Goal: Task Accomplishment & Management: Complete application form

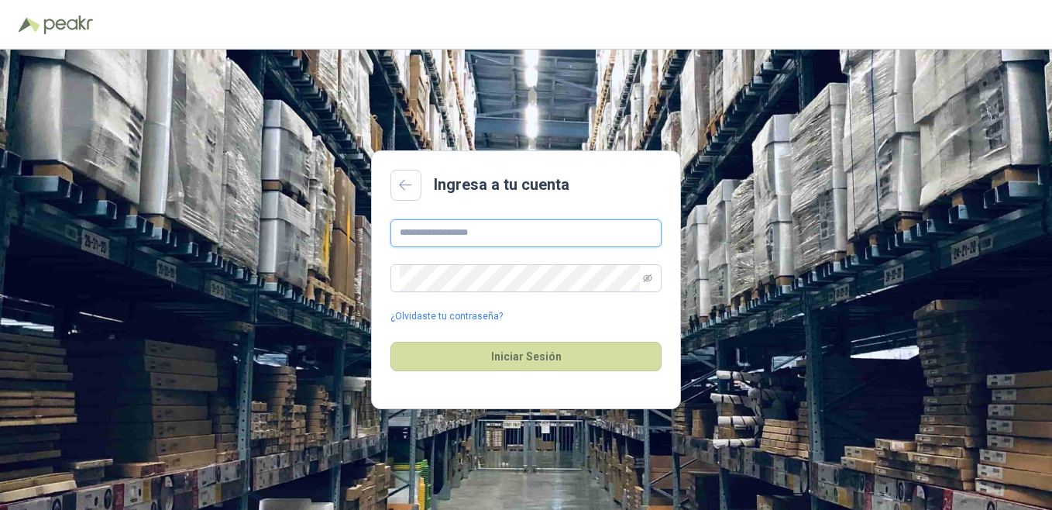
click at [456, 229] on input "text" at bounding box center [526, 233] width 271 height 28
type input "**********"
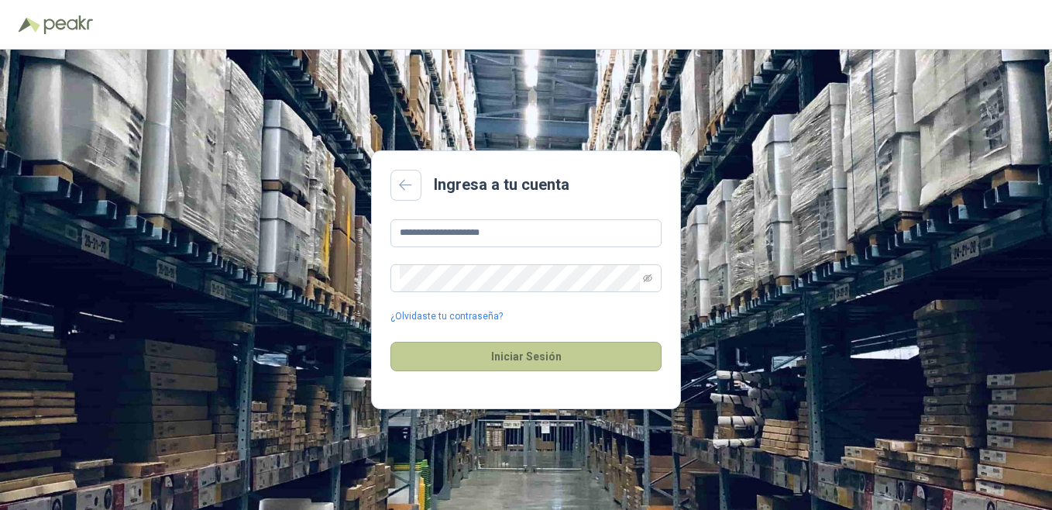
click at [536, 353] on button "Iniciar Sesión" at bounding box center [526, 356] width 271 height 29
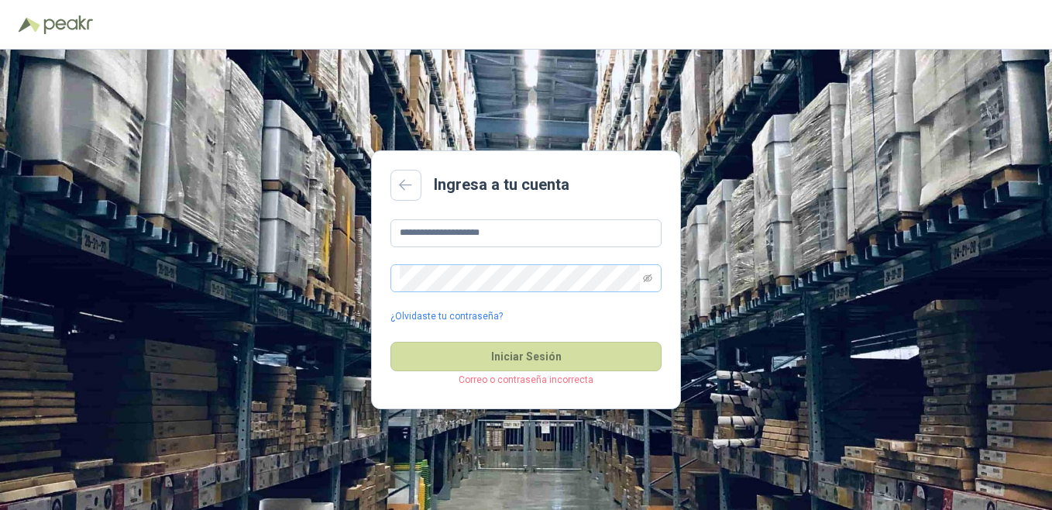
click at [653, 277] on span at bounding box center [526, 278] width 271 height 28
click at [655, 279] on span at bounding box center [526, 278] width 271 height 28
click at [649, 277] on icon "eye-invisible" at bounding box center [647, 278] width 9 height 9
click at [391, 342] on button "Iniciar Sesión" at bounding box center [526, 356] width 271 height 29
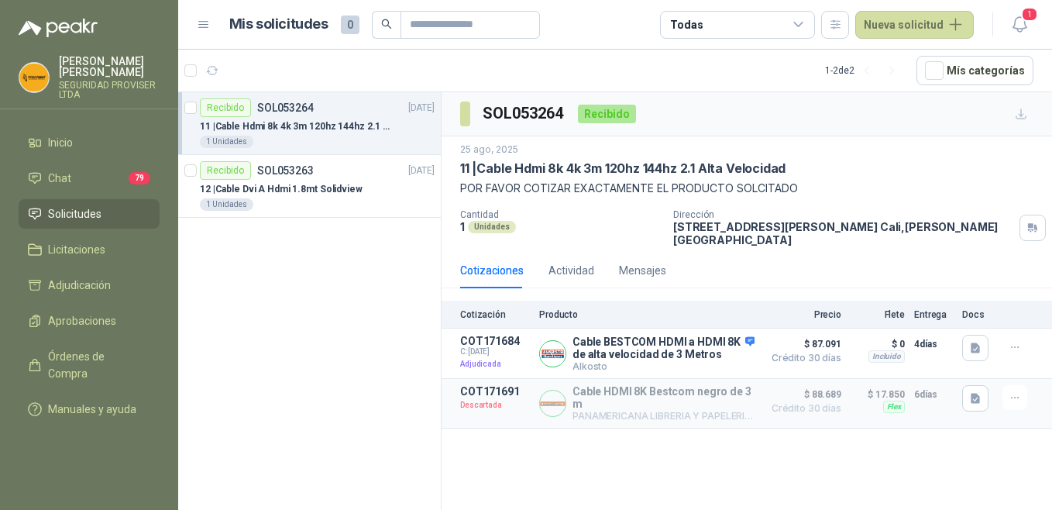
click at [90, 205] on span "Solicitudes" at bounding box center [74, 213] width 53 height 17
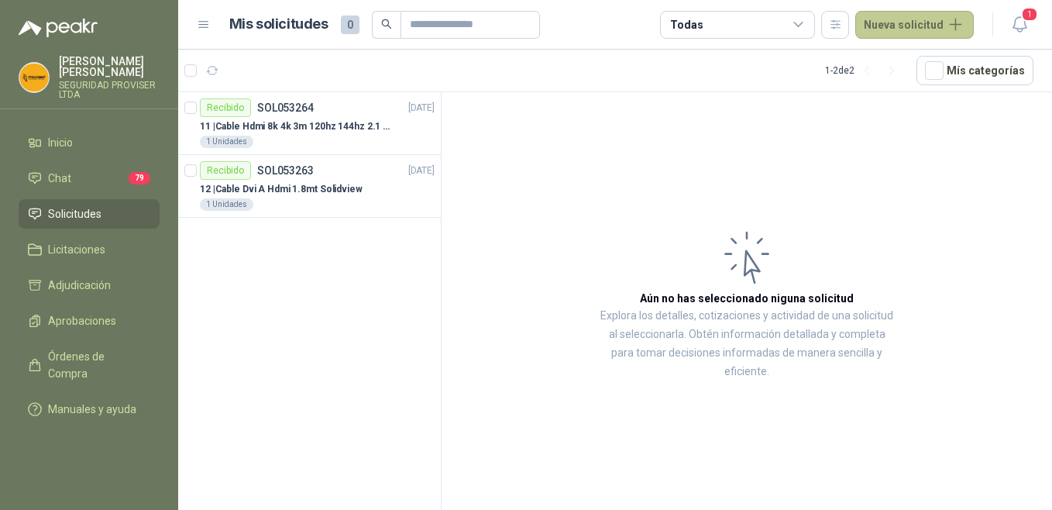
click at [918, 19] on button "Nueva solicitud" at bounding box center [915, 25] width 119 height 28
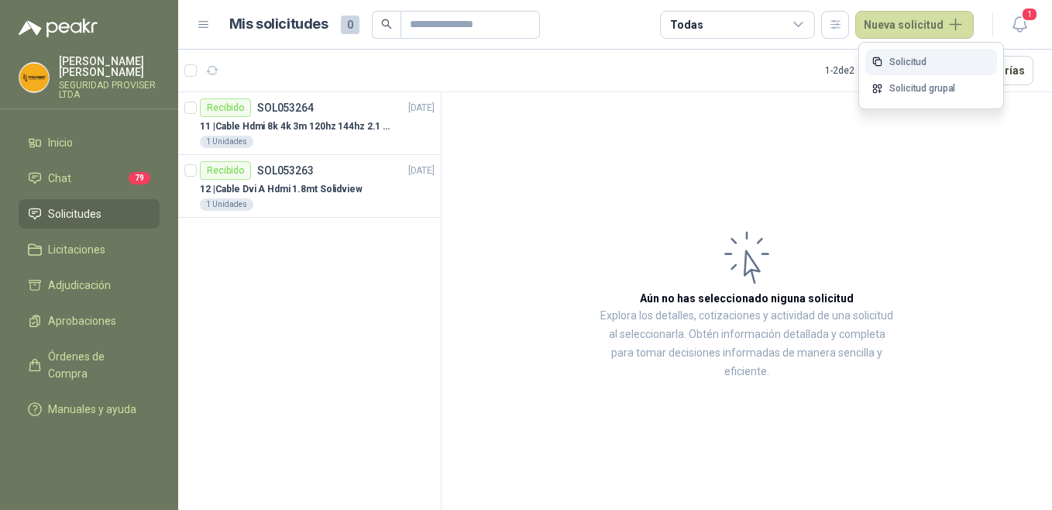
click at [922, 53] on link "Solicitud" at bounding box center [932, 62] width 132 height 27
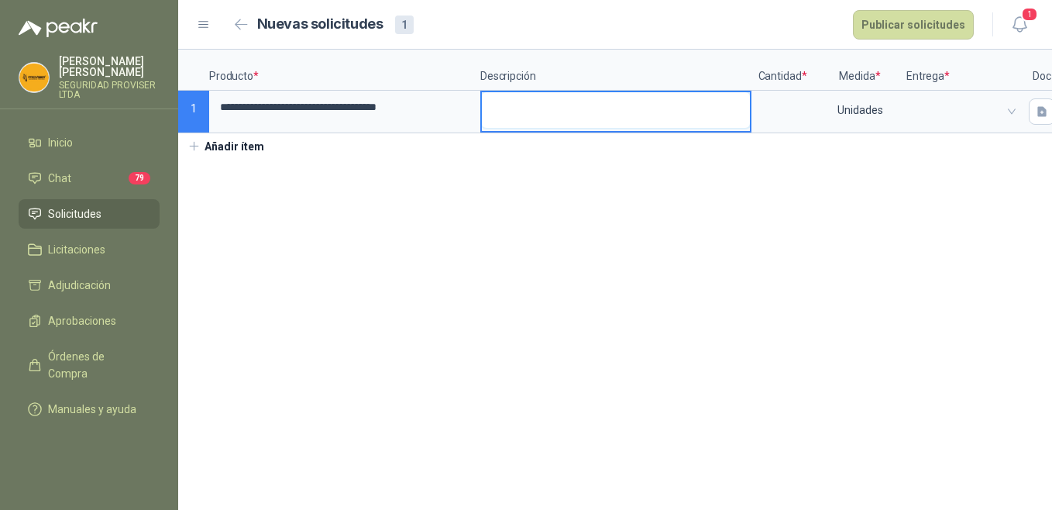
click at [601, 105] on textarea at bounding box center [616, 110] width 268 height 36
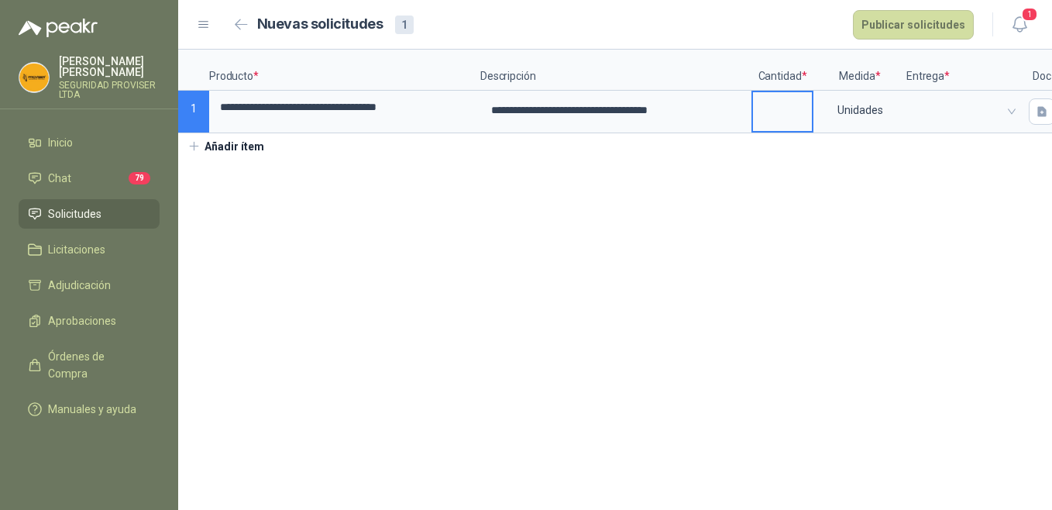
click at [785, 98] on input at bounding box center [782, 107] width 59 height 30
click at [959, 107] on span at bounding box center [965, 111] width 96 height 23
type input "*"
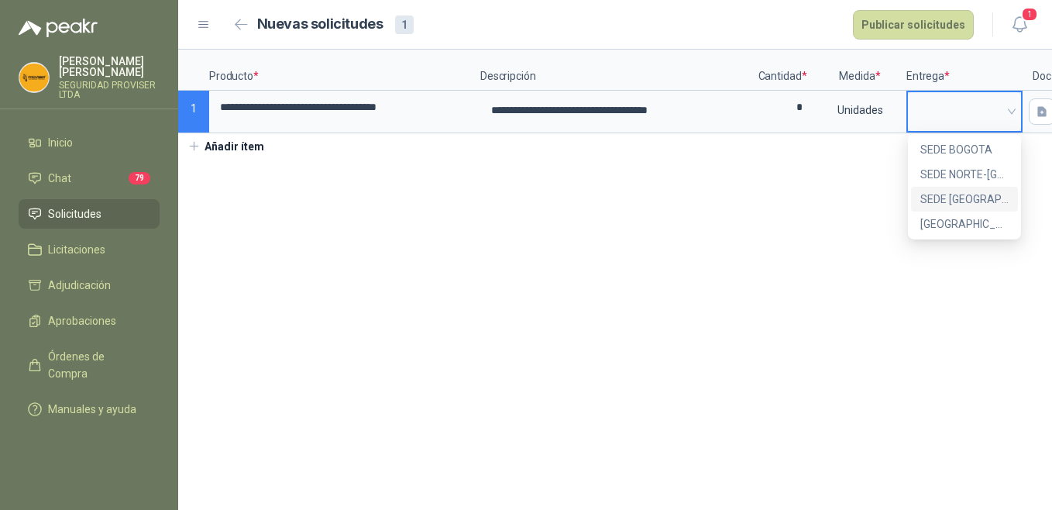
click at [988, 202] on div "SEDE [GEOGRAPHIC_DATA]" at bounding box center [965, 199] width 88 height 17
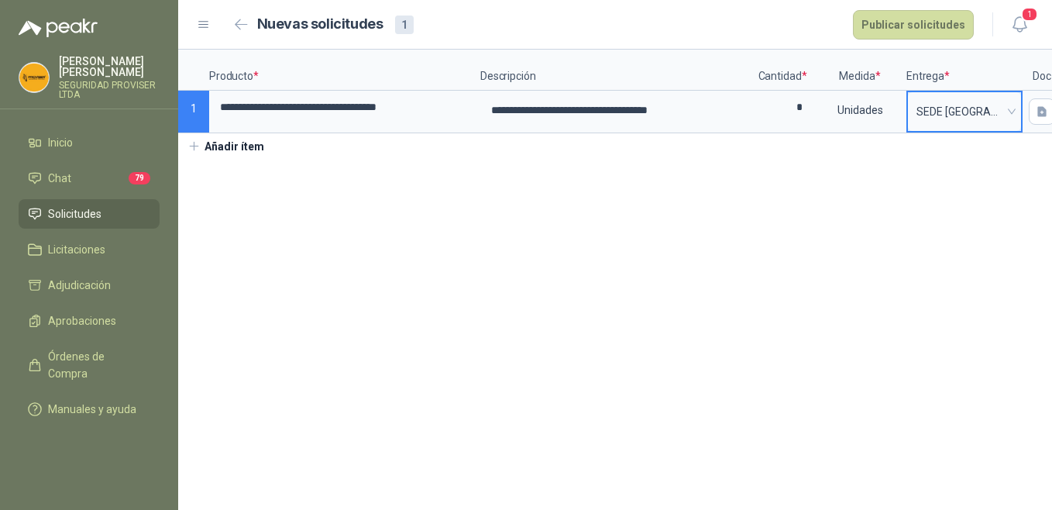
scroll to position [0, 51]
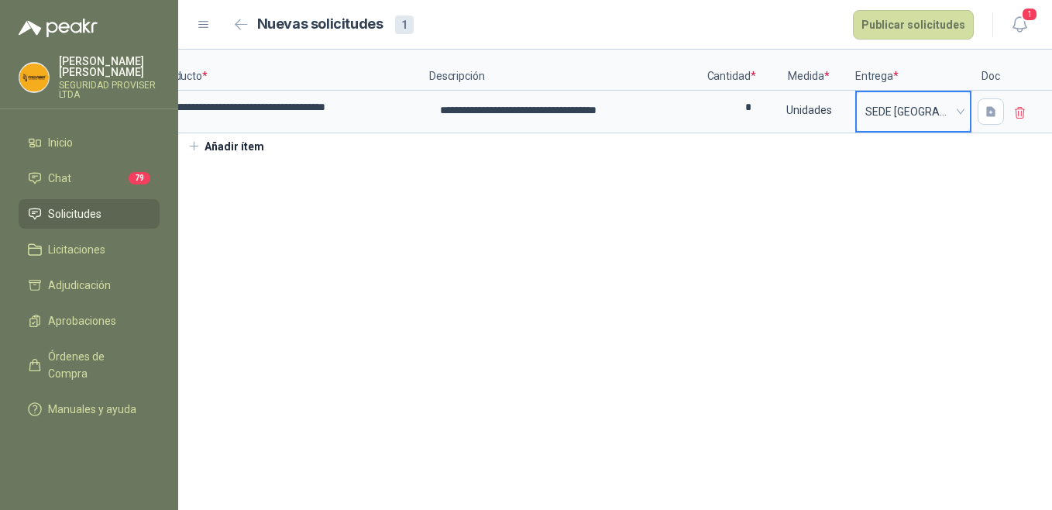
click at [917, 5] on header "Nuevas solicitudes 1 Publicar solicitudes 1" at bounding box center [615, 25] width 874 height 50
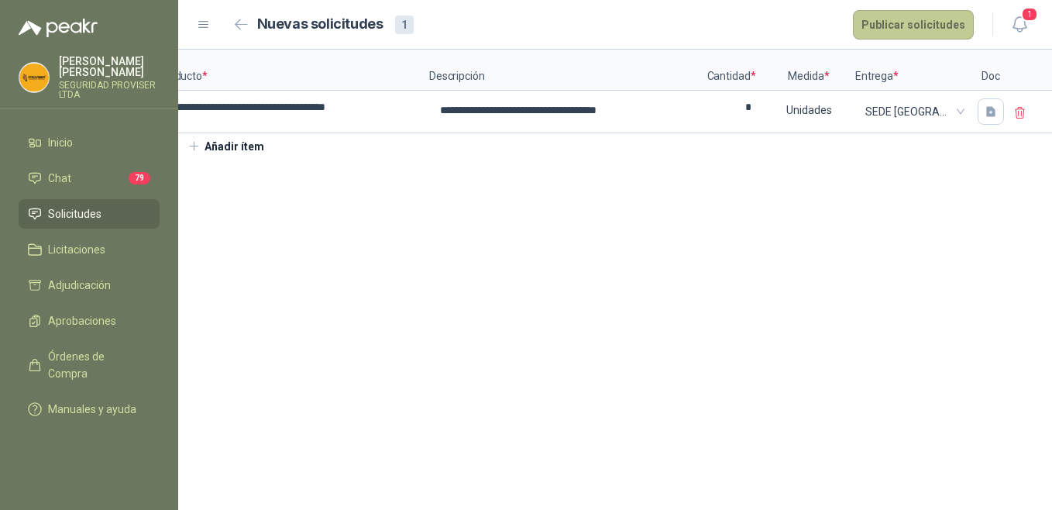
click at [932, 24] on button "Publicar solicitudes" at bounding box center [913, 24] width 121 height 29
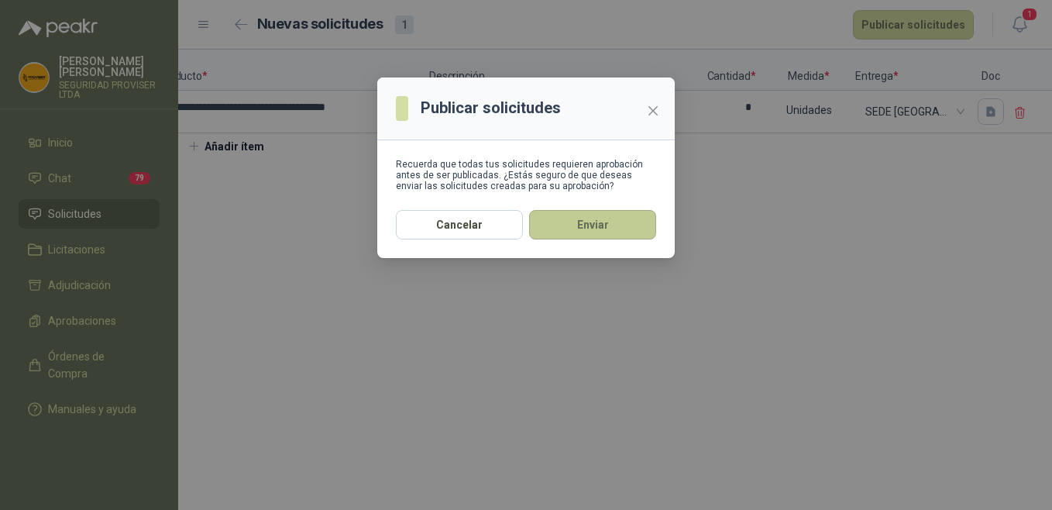
click at [608, 235] on button "Enviar" at bounding box center [592, 224] width 127 height 29
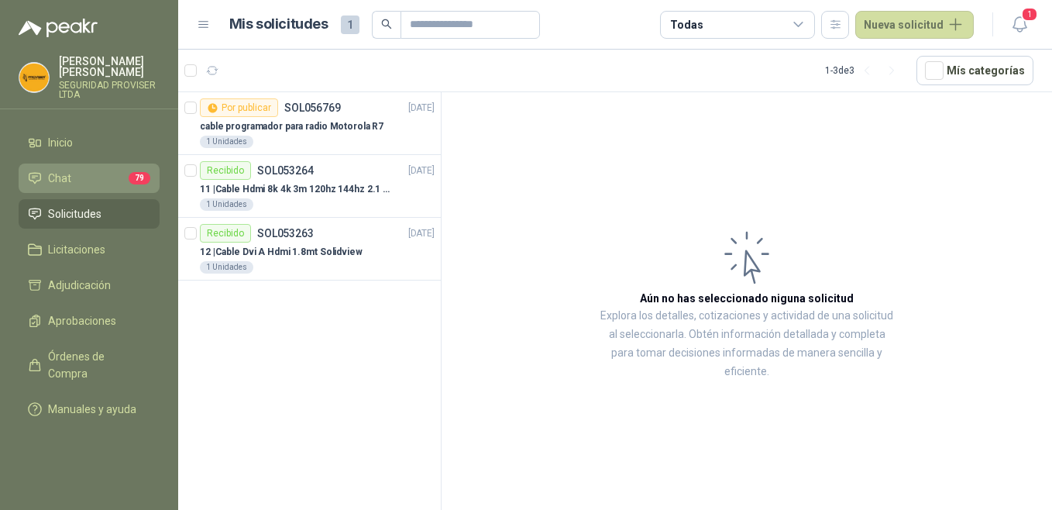
click at [81, 170] on li "Chat 79" at bounding box center [89, 178] width 122 height 17
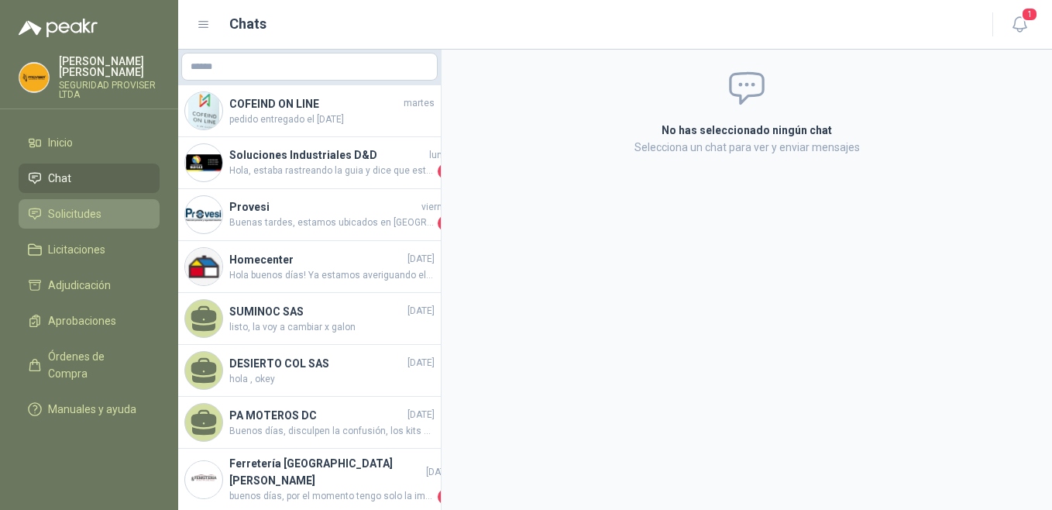
click at [102, 205] on li "Solicitudes" at bounding box center [89, 213] width 122 height 17
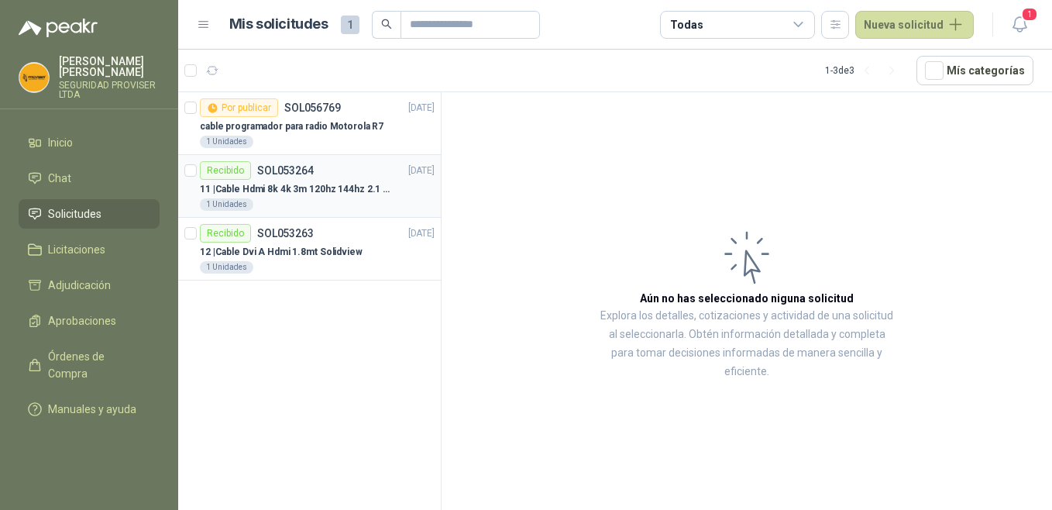
click at [343, 176] on div "Recibido SOL053264 [DATE]" at bounding box center [317, 170] width 235 height 19
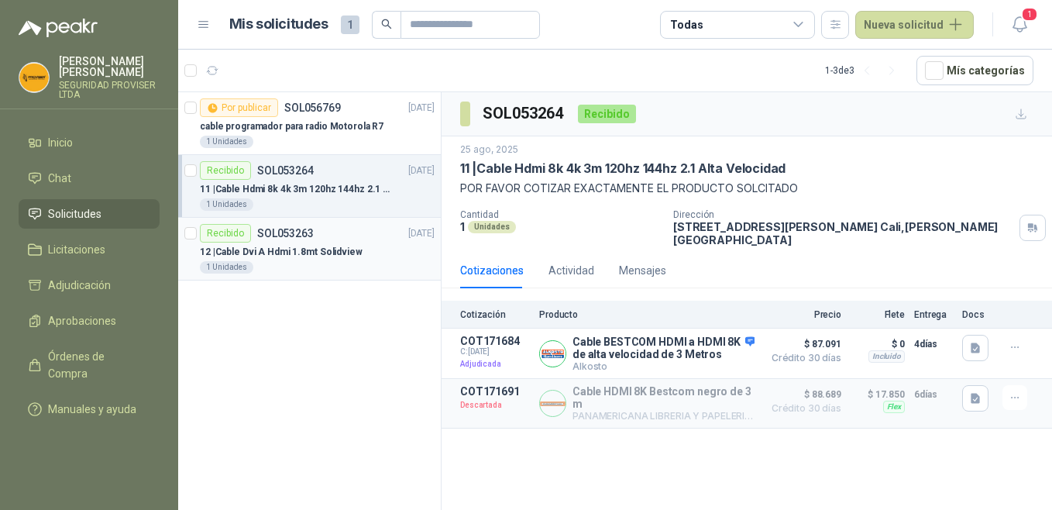
click at [369, 262] on div "1 Unidades" at bounding box center [317, 267] width 235 height 12
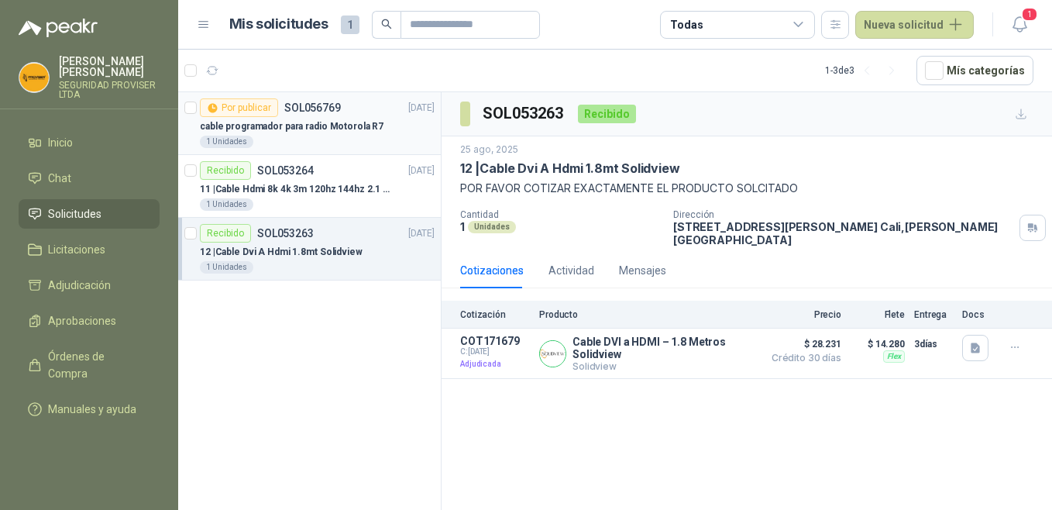
click at [361, 117] on div "Por publicar SOL056769 [DATE] cable programador para radio Motorola R7 1 Unidad…" at bounding box center [317, 123] width 235 height 50
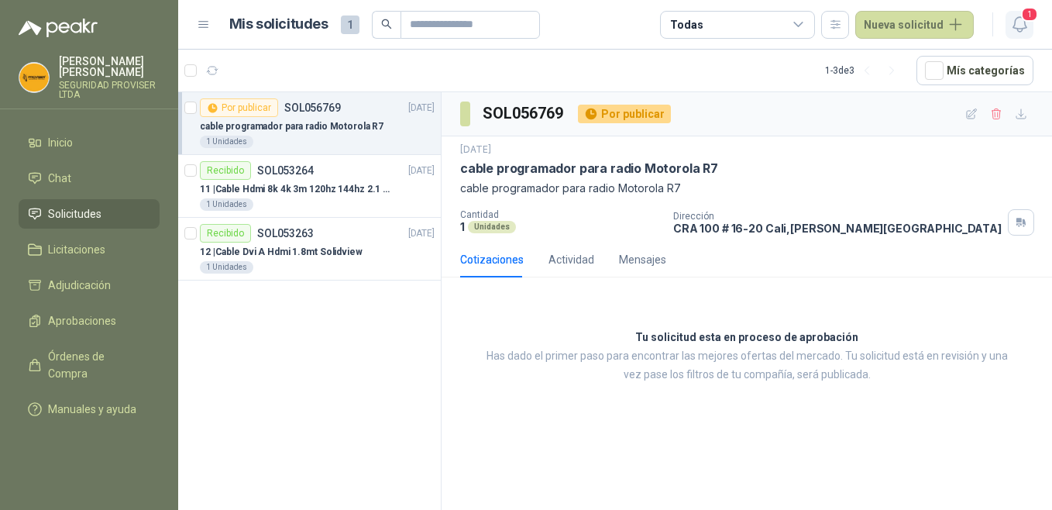
click at [1023, 20] on span "1" at bounding box center [1029, 14] width 17 height 15
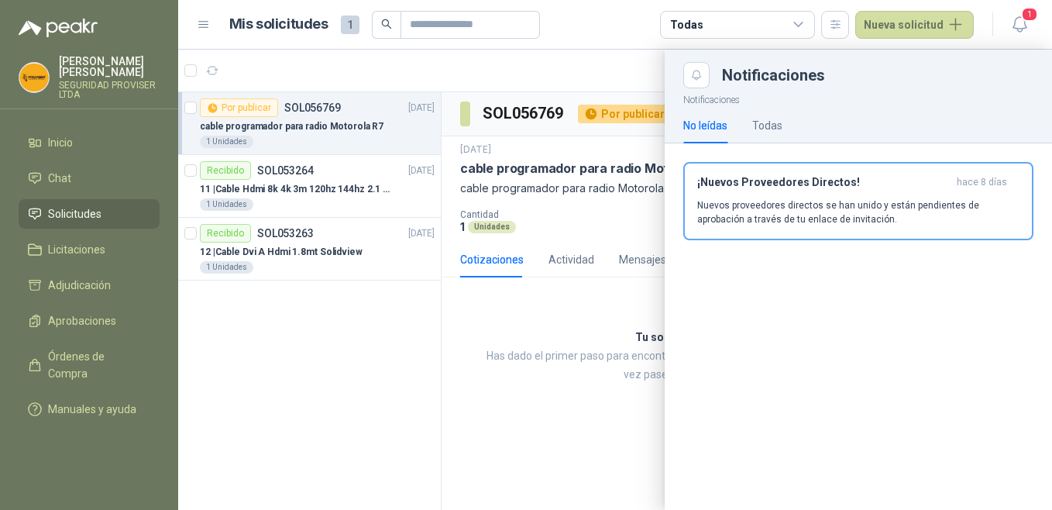
click at [749, 128] on div "No leídas Todas" at bounding box center [733, 126] width 99 height 36
click at [771, 127] on div "Todas" at bounding box center [768, 125] width 30 height 17
click at [714, 128] on div "No leídas" at bounding box center [706, 125] width 44 height 17
click at [773, 213] on p "Nuevos proveedores directos se han unido y están pendientes de aprobación a tra…" at bounding box center [859, 212] width 322 height 28
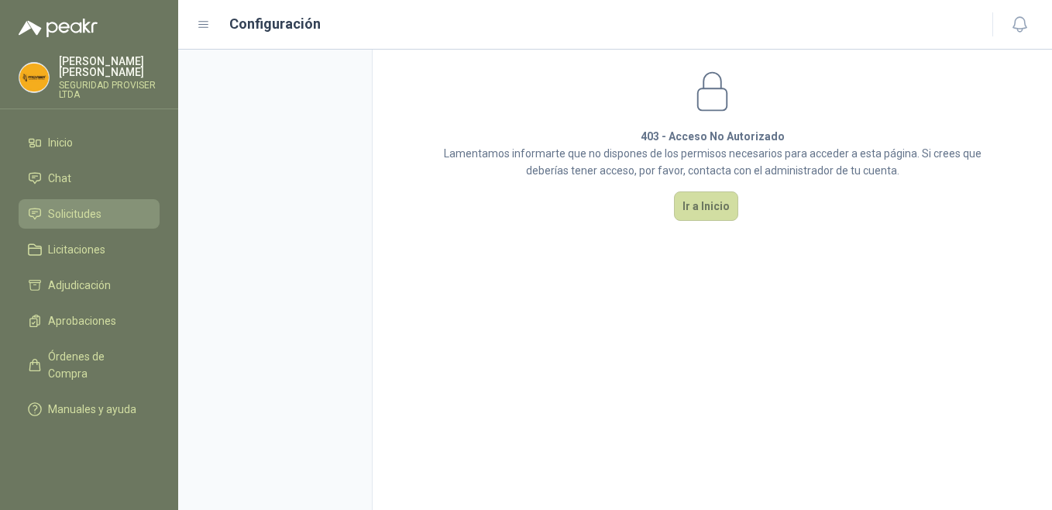
click at [81, 205] on span "Solicitudes" at bounding box center [74, 213] width 53 height 17
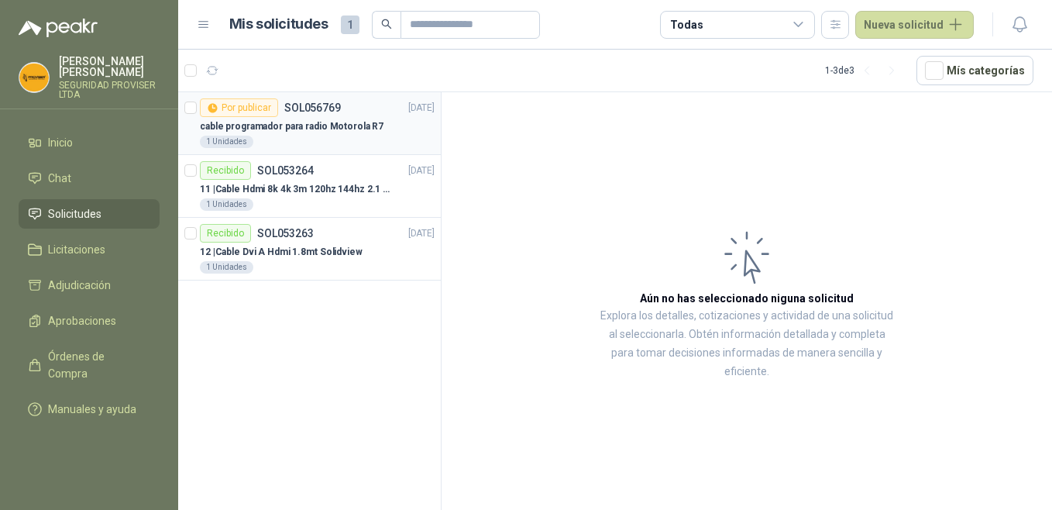
click at [324, 135] on div "cable programador para radio Motorola R7" at bounding box center [317, 126] width 235 height 19
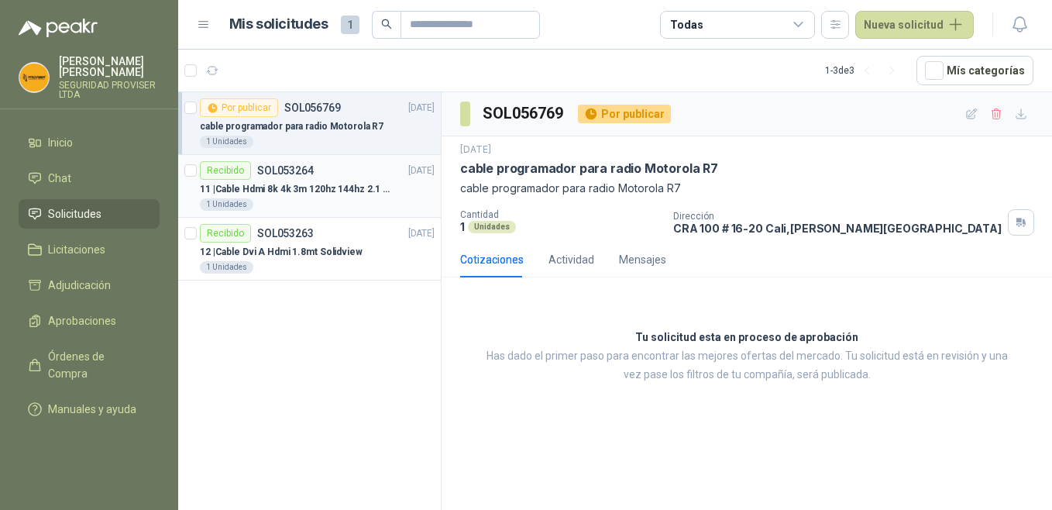
click at [343, 187] on p "11 | Cable Hdmi 8k 4k 3m 120hz 144hz 2.1 Alta Velocidad" at bounding box center [296, 189] width 193 height 15
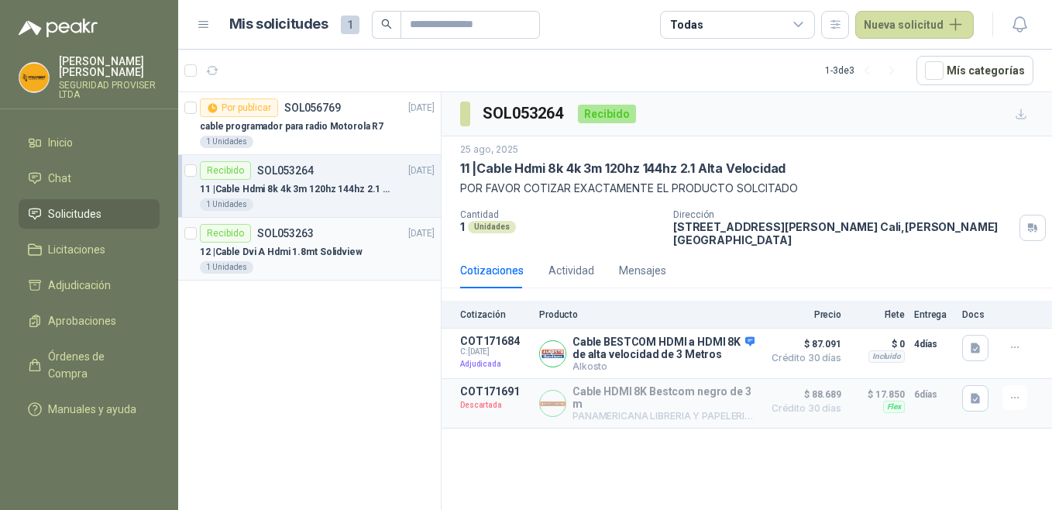
click at [341, 246] on p "12 | Cable Dvi A Hdmi 1.8mt Solidview" at bounding box center [281, 252] width 163 height 15
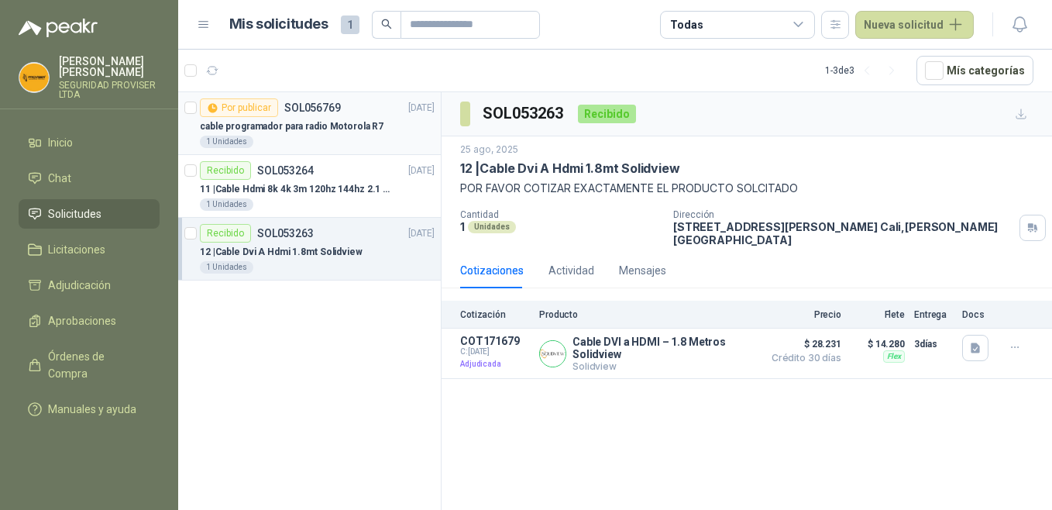
click at [281, 120] on p "cable programador para radio Motorola R7" at bounding box center [292, 126] width 184 height 15
